Goal: Information Seeking & Learning: Compare options

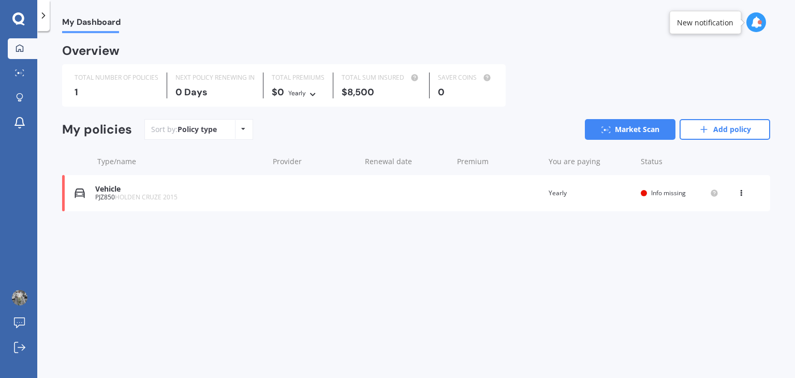
click at [614, 187] on div "Vehicle PJZ850 HOLDEN CRUZE 2015 Renewal date Premium You are paying Yearly Sta…" at bounding box center [416, 193] width 708 height 36
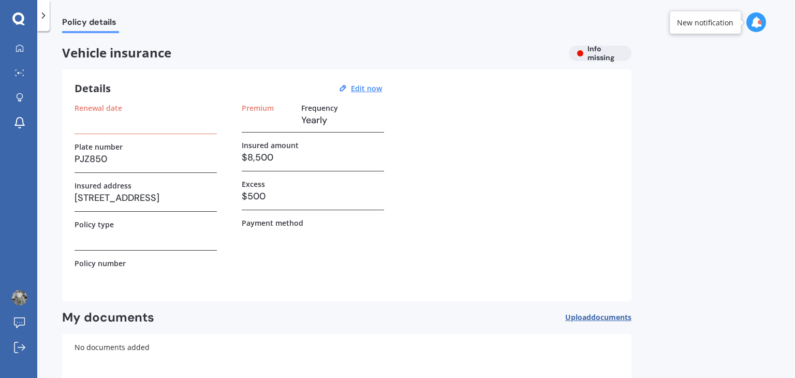
click at [48, 20] on icon at bounding box center [43, 15] width 10 height 10
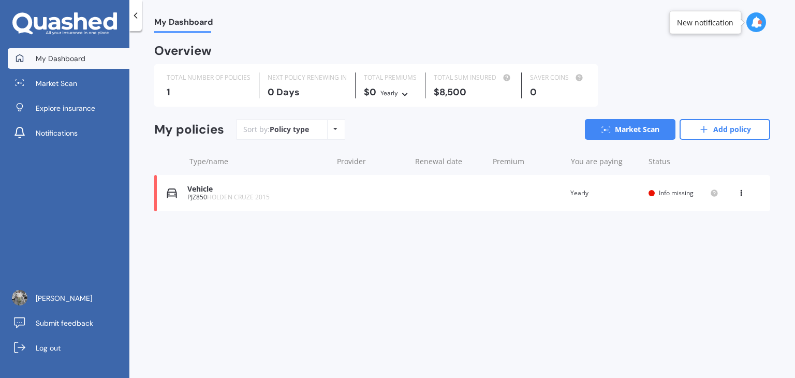
click at [739, 195] on div "View option View policy Delete" at bounding box center [742, 193] width 9 height 10
click at [696, 236] on div "Delete" at bounding box center [718, 233] width 103 height 21
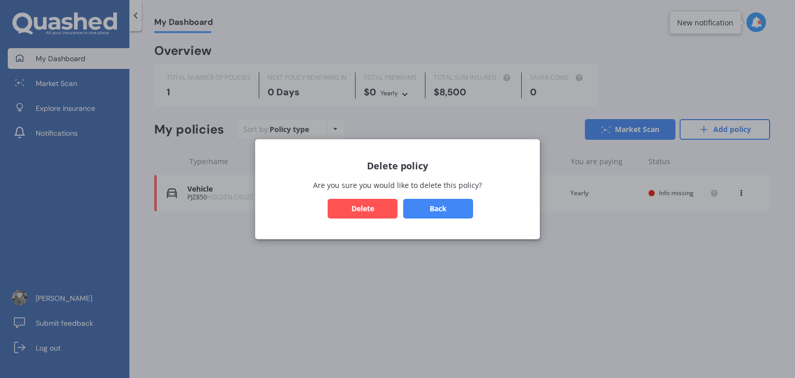
click at [363, 215] on button "Delete" at bounding box center [363, 208] width 70 height 20
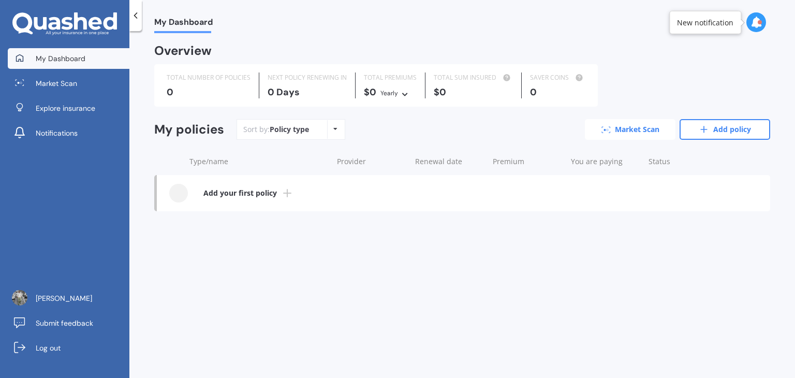
click at [619, 124] on link "Market Scan" at bounding box center [630, 129] width 91 height 21
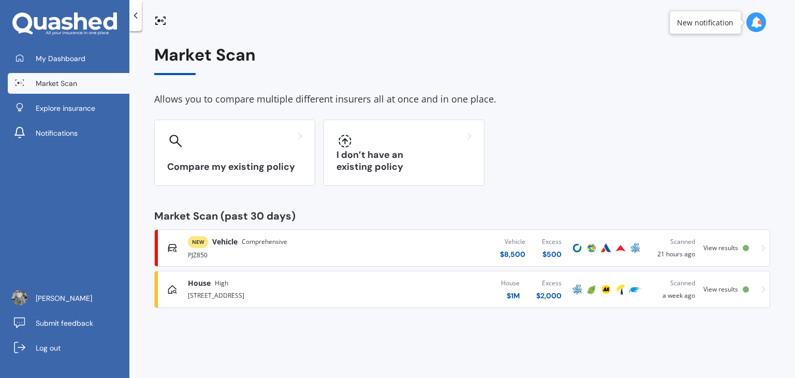
click at [723, 249] on span "View results" at bounding box center [721, 247] width 35 height 9
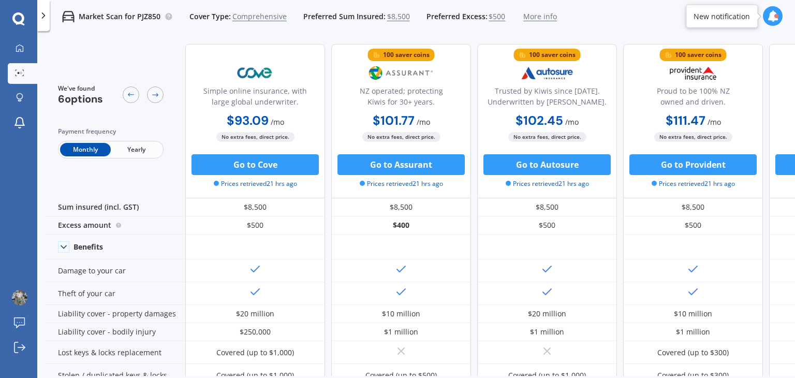
drag, startPoint x: 482, startPoint y: 133, endPoint x: 295, endPoint y: 32, distance: 212.4
click at [295, 32] on div "Market Scan for PJZ850 Cover Type: Comprehensive Preferred Sum Insured: $8,500 …" at bounding box center [303, 16] width 507 height 33
click at [23, 40] on link "My Dashboard" at bounding box center [23, 48] width 30 height 21
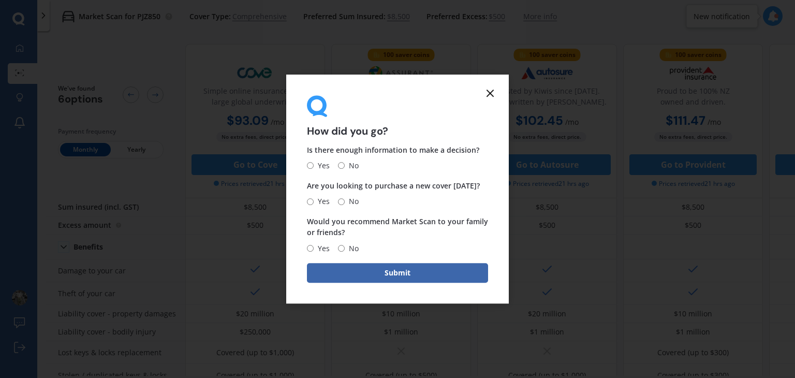
click at [493, 92] on icon at bounding box center [490, 93] width 12 height 12
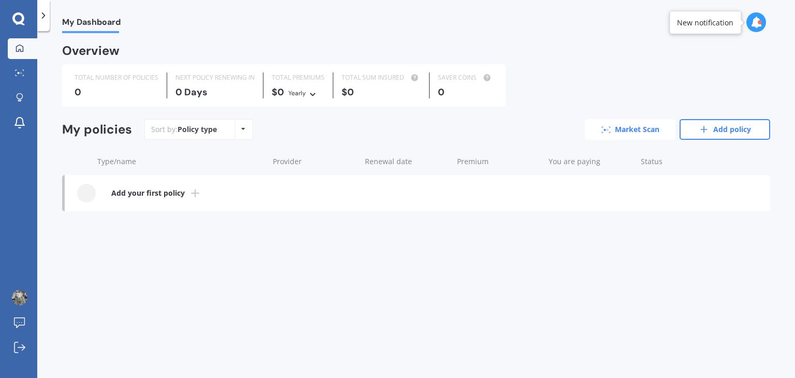
click at [640, 129] on link "Market Scan" at bounding box center [630, 129] width 91 height 21
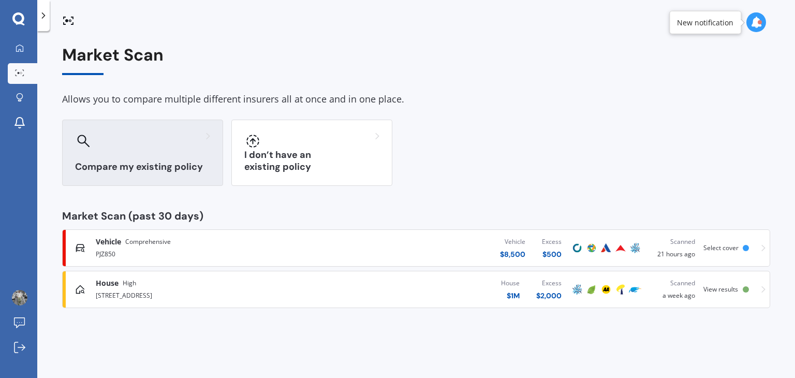
click at [131, 139] on div at bounding box center [142, 141] width 135 height 17
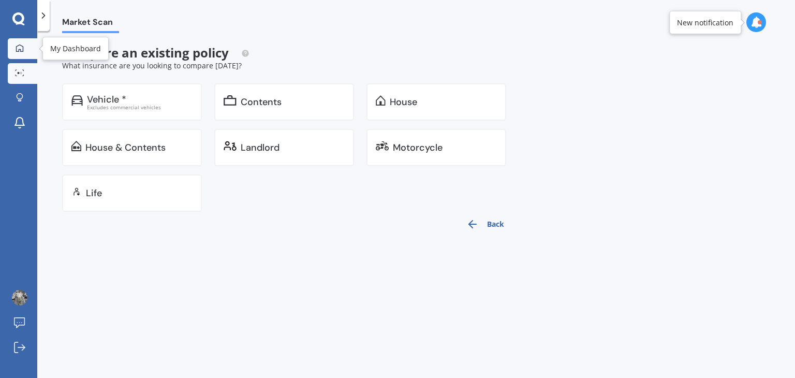
click at [19, 48] on icon at bounding box center [20, 48] width 8 height 8
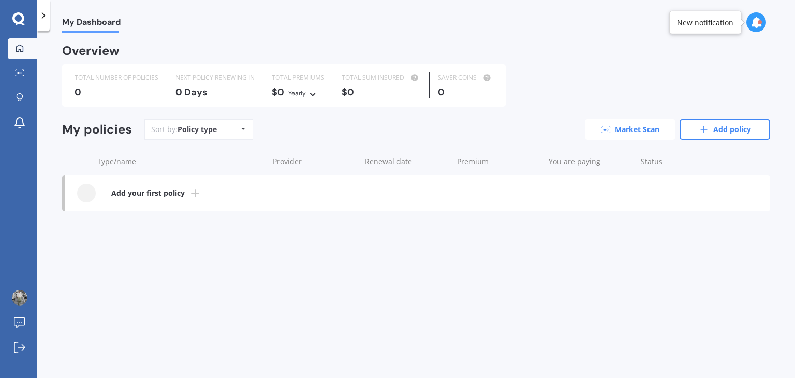
click at [641, 129] on link "Market Scan" at bounding box center [630, 129] width 91 height 21
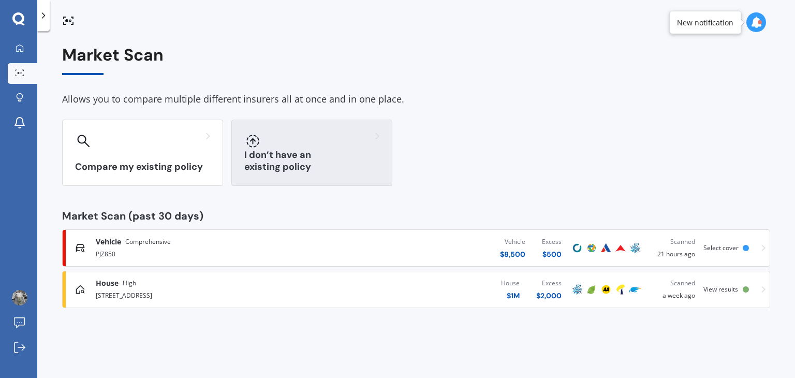
click at [350, 149] on div "I don’t have an existing policy" at bounding box center [311, 153] width 161 height 66
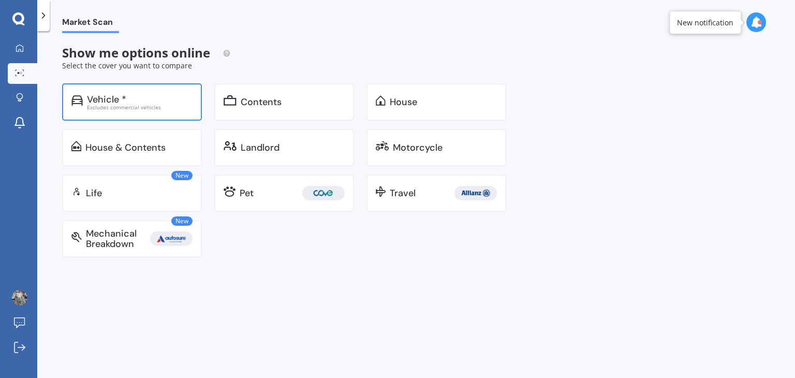
click at [158, 99] on div "Vehicle *" at bounding box center [140, 99] width 106 height 10
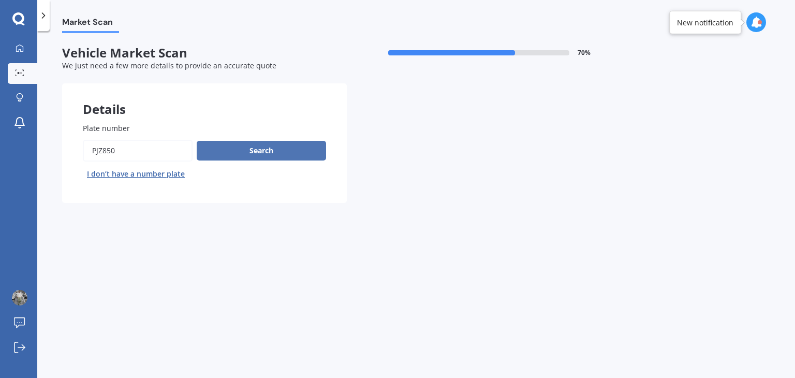
click at [278, 151] on button "Search" at bounding box center [261, 151] width 129 height 20
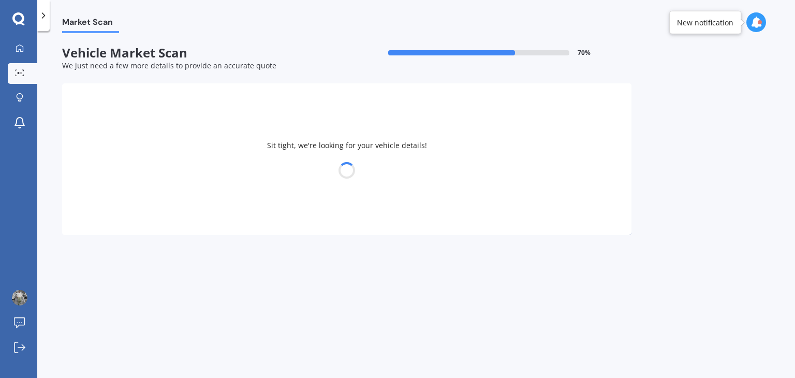
select select "HOLDEN"
select select "CRUZE"
select select "12"
select select "10"
select select "1991"
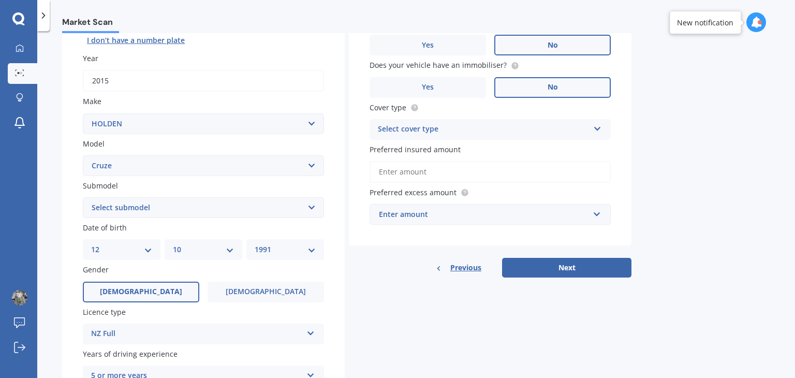
scroll to position [134, 0]
click at [291, 201] on select "Select submodel (All Other) CD 1.4 Turbo AT CDX 1.8 Sedan CDX 2.0 Turbo Diesel …" at bounding box center [203, 207] width 241 height 21
select select "EQUIPE"
click at [83, 197] on select "Select submodel (All Other) CD 1.4 Turbo AT CDX 1.8 Sedan CDX 2.0 Turbo Diesel …" at bounding box center [203, 207] width 241 height 21
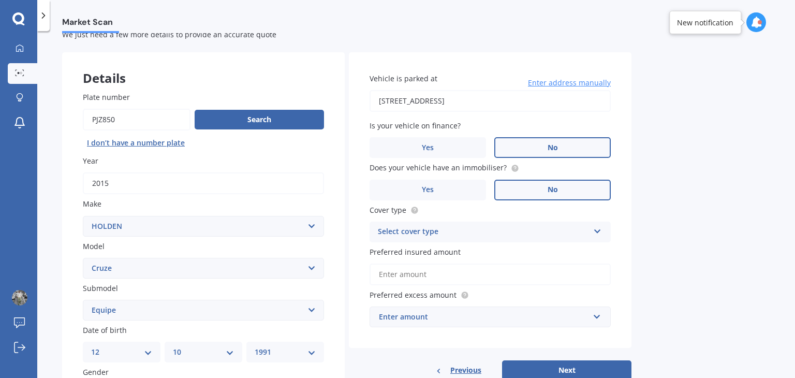
click at [500, 232] on div "Select cover type" at bounding box center [483, 232] width 211 height 12
click at [441, 252] on div "Comprehensive" at bounding box center [490, 252] width 240 height 19
click at [434, 279] on input "Preferred insured amount" at bounding box center [490, 275] width 241 height 22
type input "$5"
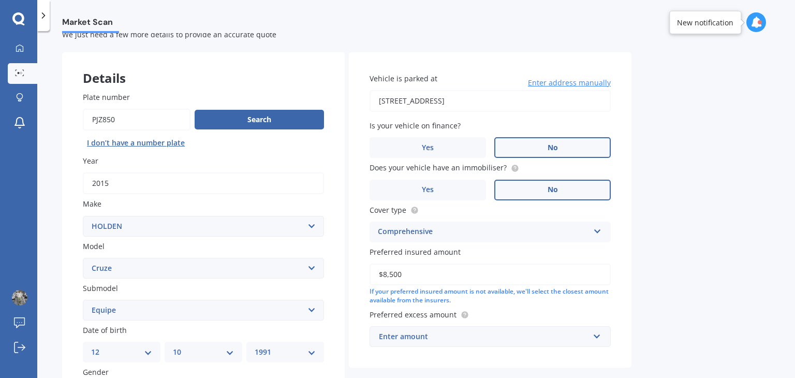
type input "$8,500"
click at [428, 334] on div "Enter amount" at bounding box center [484, 336] width 210 height 11
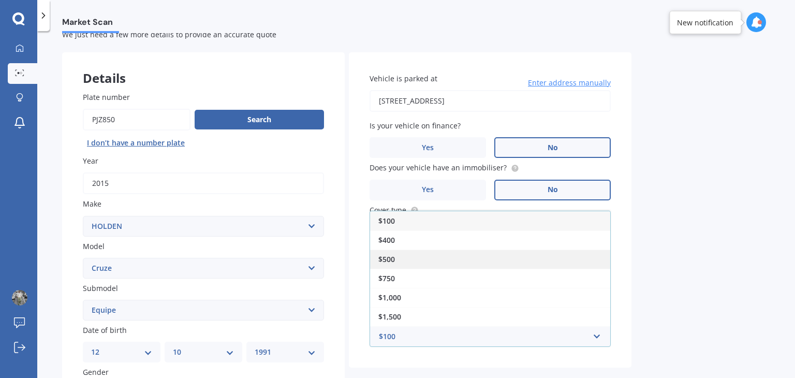
click at [433, 260] on div "$500" at bounding box center [490, 259] width 240 height 19
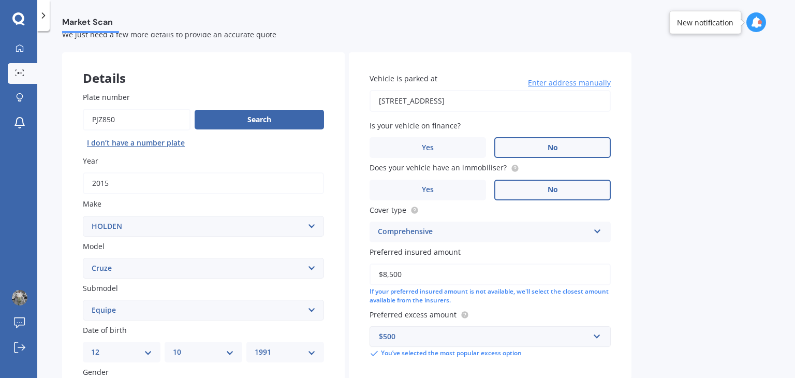
scroll to position [104, 0]
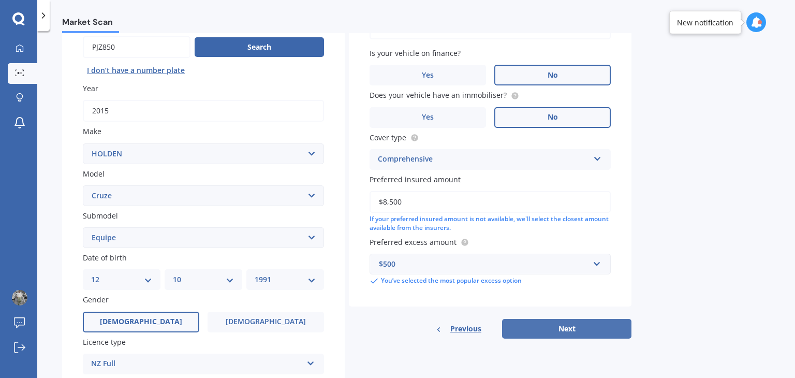
click at [534, 324] on button "Next" at bounding box center [566, 329] width 129 height 20
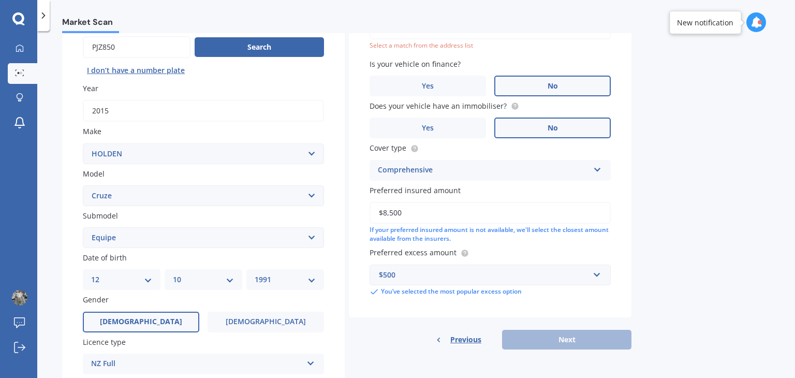
scroll to position [70, 0]
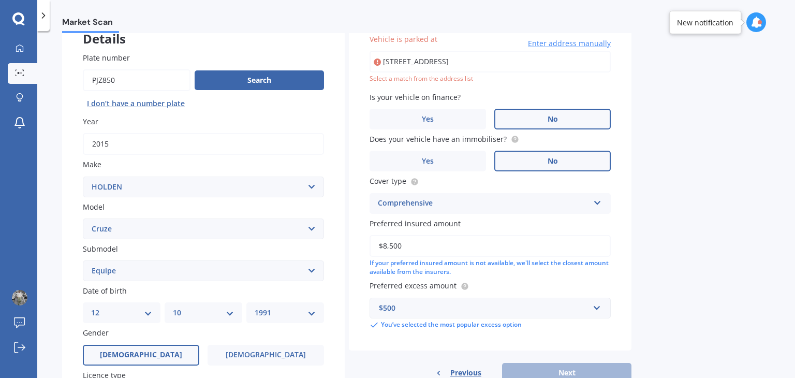
type input "[STREET_ADDRESS]"
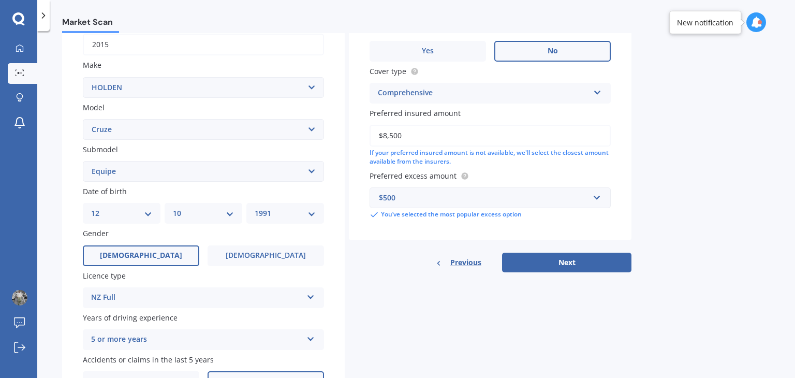
scroll to position [209, 0]
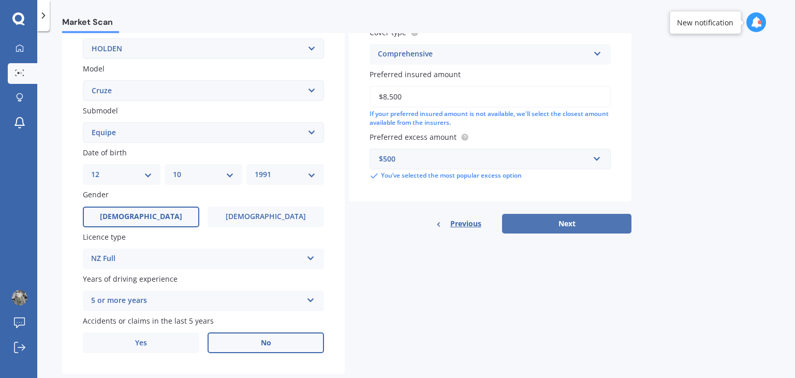
click at [551, 229] on button "Next" at bounding box center [566, 224] width 129 height 20
select select "12"
select select "10"
select select "1991"
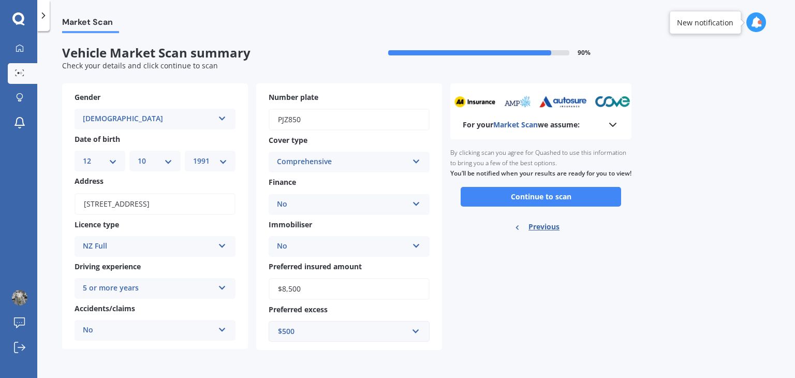
scroll to position [0, 0]
click at [518, 207] on button "Continue to scan" at bounding box center [541, 197] width 160 height 20
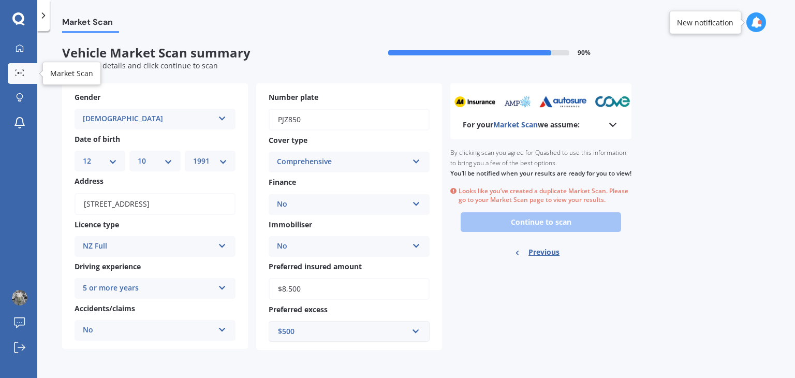
click at [15, 73] on icon at bounding box center [19, 72] width 9 height 7
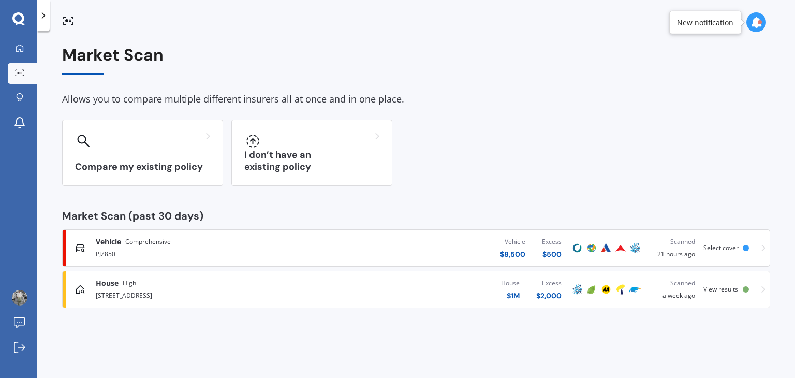
click at [754, 248] on div "Vehicle Comprehensive PJZ850 Vehicle $ 8,500 Excess $ 500 Scanned 21 hours ago …" at bounding box center [416, 247] width 699 height 31
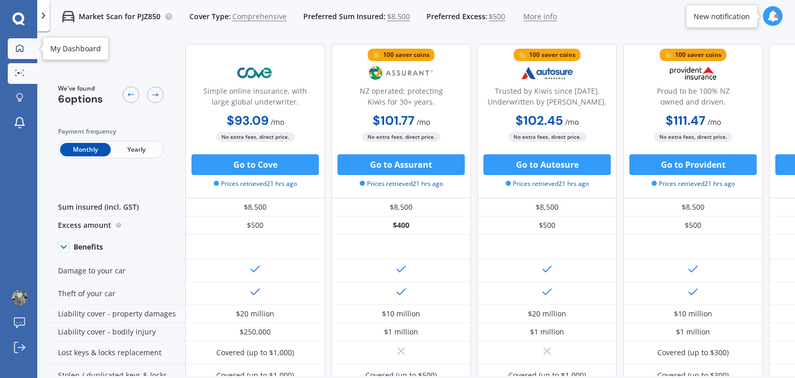
click at [17, 48] on icon at bounding box center [20, 48] width 8 height 8
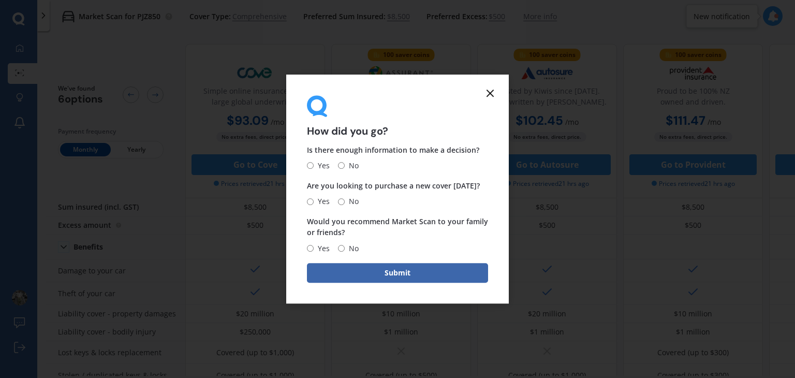
click at [487, 92] on icon at bounding box center [490, 93] width 12 height 12
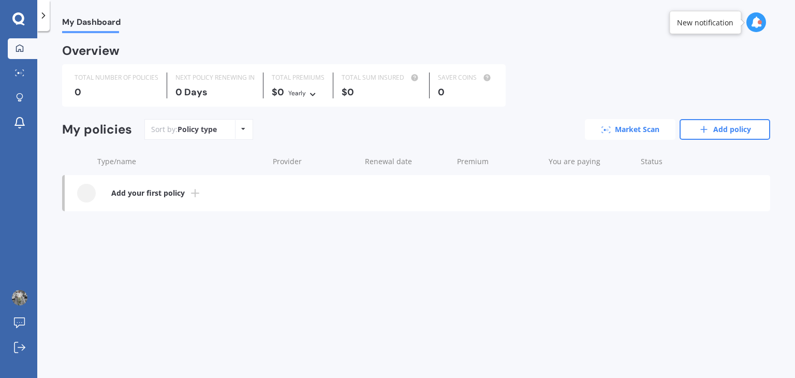
click at [647, 131] on link "Market Scan" at bounding box center [630, 129] width 91 height 21
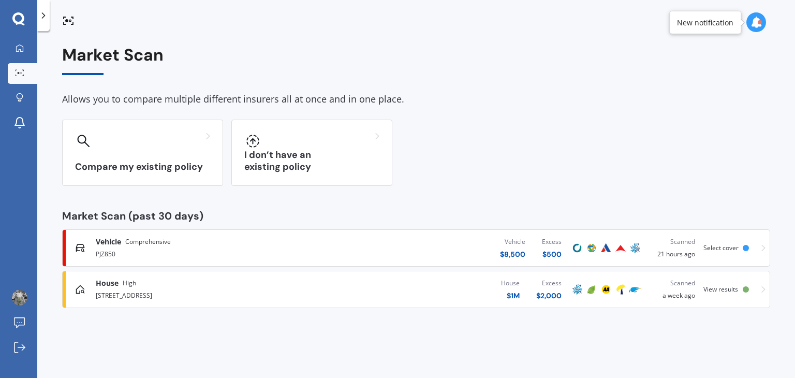
drag, startPoint x: 758, startPoint y: 247, endPoint x: 445, endPoint y: 201, distance: 316.0
click at [445, 201] on div "Market Scan Allows you to compare multiple different insurers all at once and i…" at bounding box center [416, 177] width 708 height 262
click at [24, 54] on link "My Dashboard" at bounding box center [23, 48] width 30 height 21
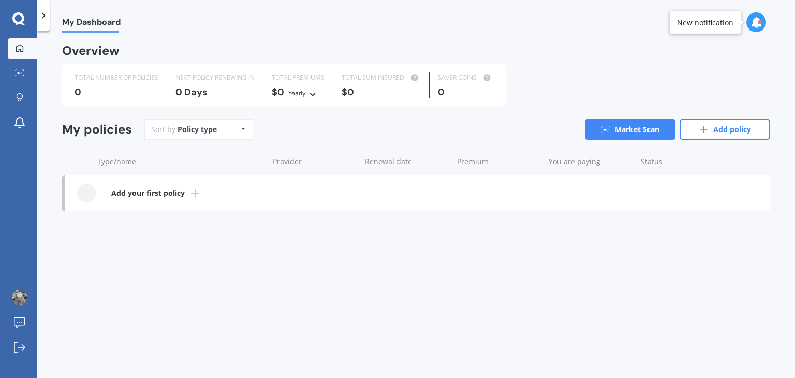
click at [38, 16] on icon at bounding box center [43, 15] width 10 height 10
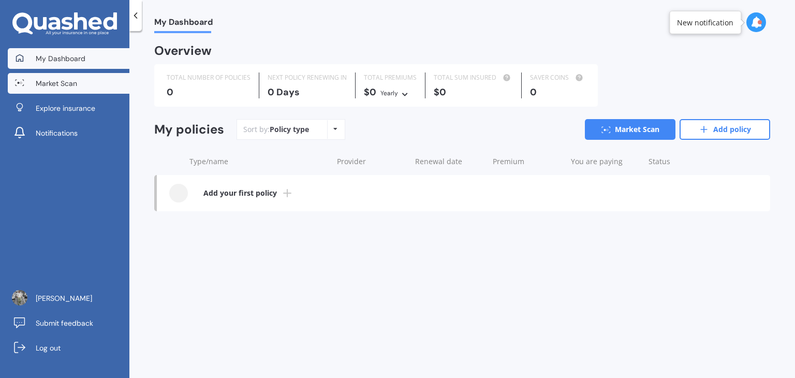
click at [63, 80] on span "Market Scan" at bounding box center [56, 83] width 41 height 10
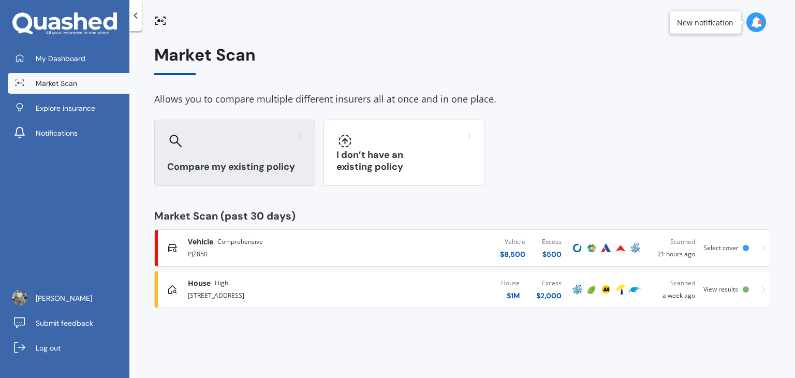
click at [196, 175] on div "Compare my existing policy" at bounding box center [234, 153] width 161 height 66
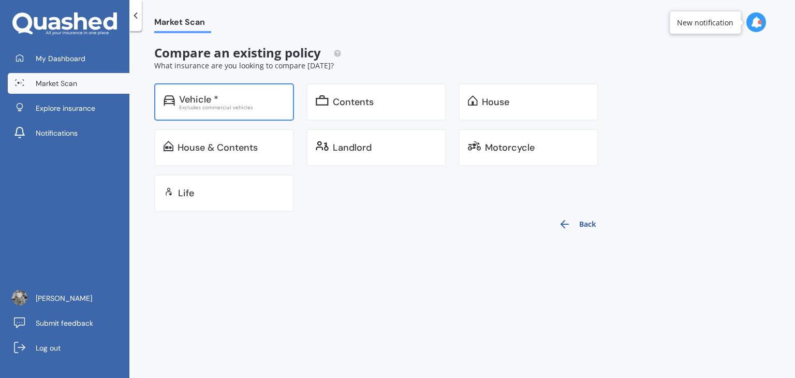
click at [242, 95] on div "Vehicle *" at bounding box center [232, 99] width 106 height 10
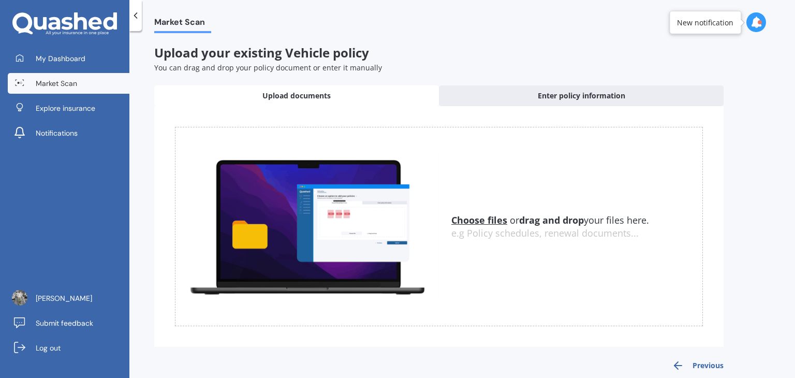
click at [48, 74] on link "Market Scan" at bounding box center [69, 83] width 122 height 21
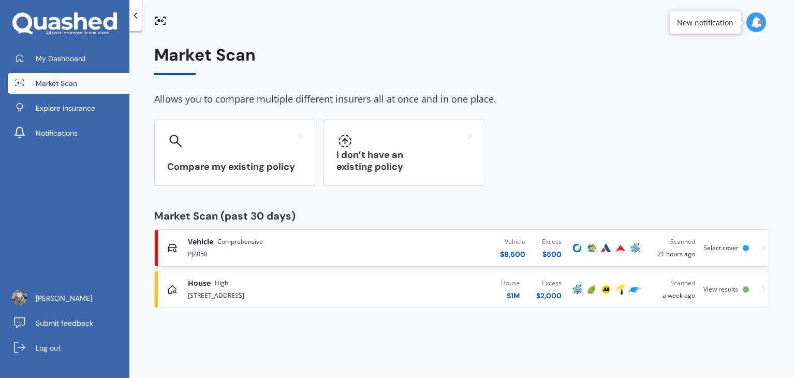
click at [763, 245] on icon at bounding box center [764, 248] width 4 height 7
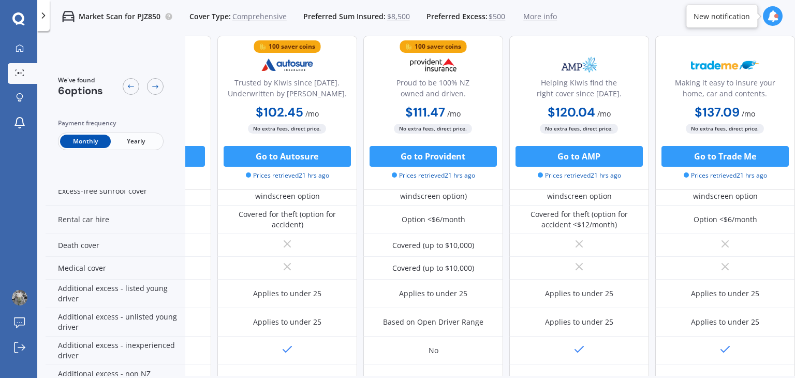
scroll to position [519, 265]
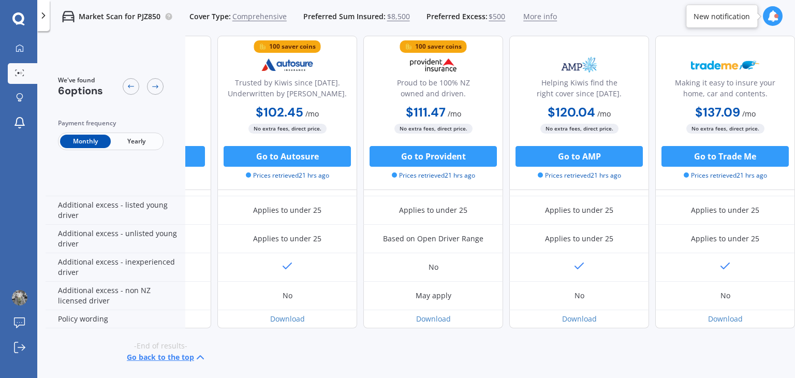
click at [153, 353] on button "Go back to the top" at bounding box center [167, 357] width 80 height 12
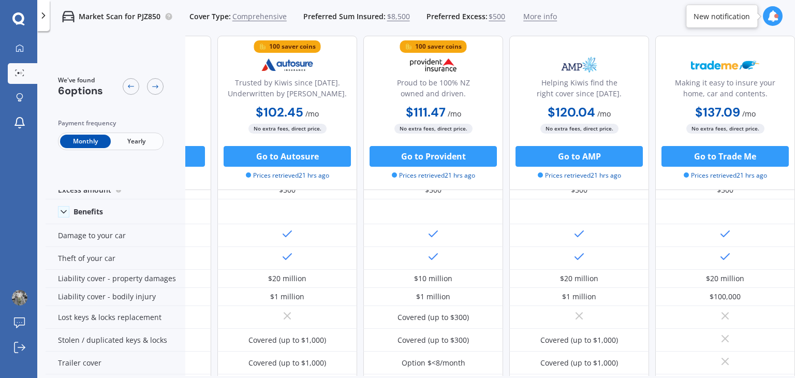
scroll to position [0, 265]
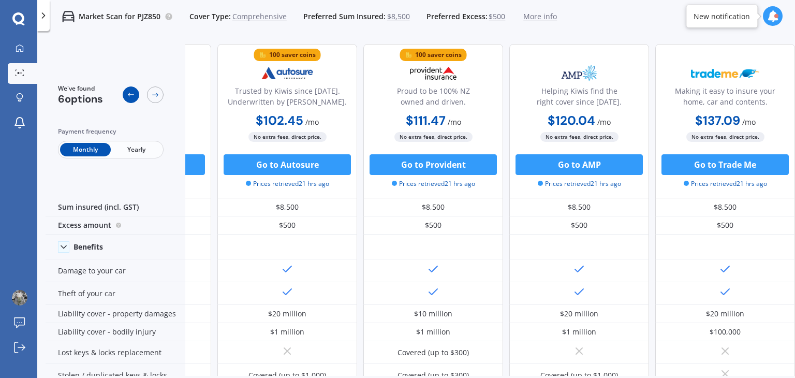
click at [133, 100] on div at bounding box center [131, 94] width 17 height 17
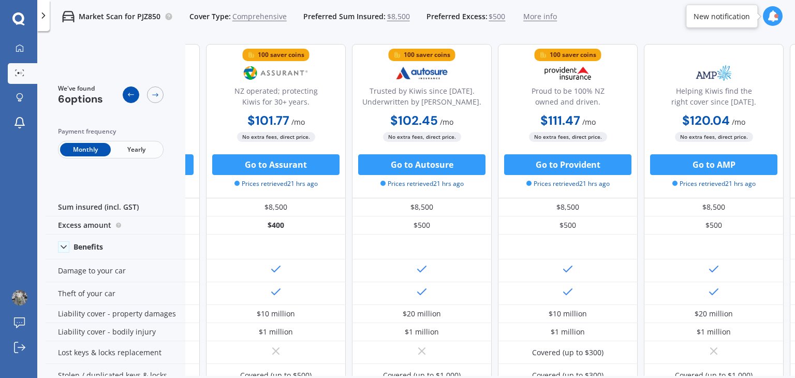
click at [133, 100] on div at bounding box center [131, 94] width 17 height 17
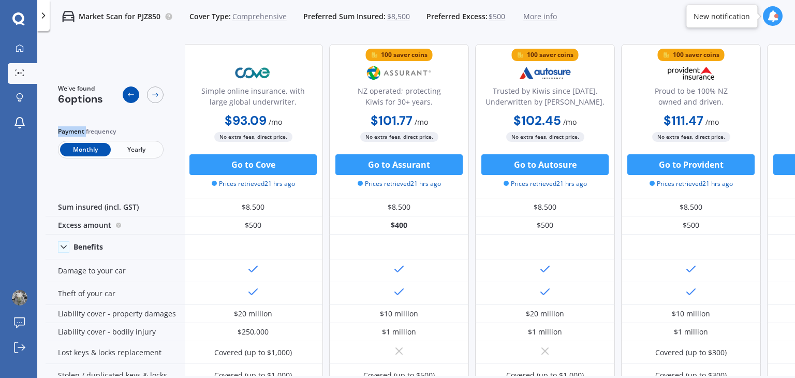
click at [133, 100] on div at bounding box center [131, 94] width 17 height 17
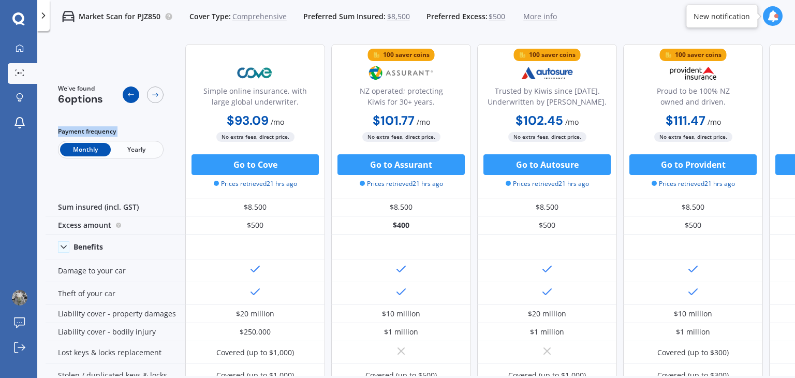
click at [133, 100] on div at bounding box center [131, 94] width 17 height 17
